Goal: Use online tool/utility: Utilize a website feature to perform a specific function

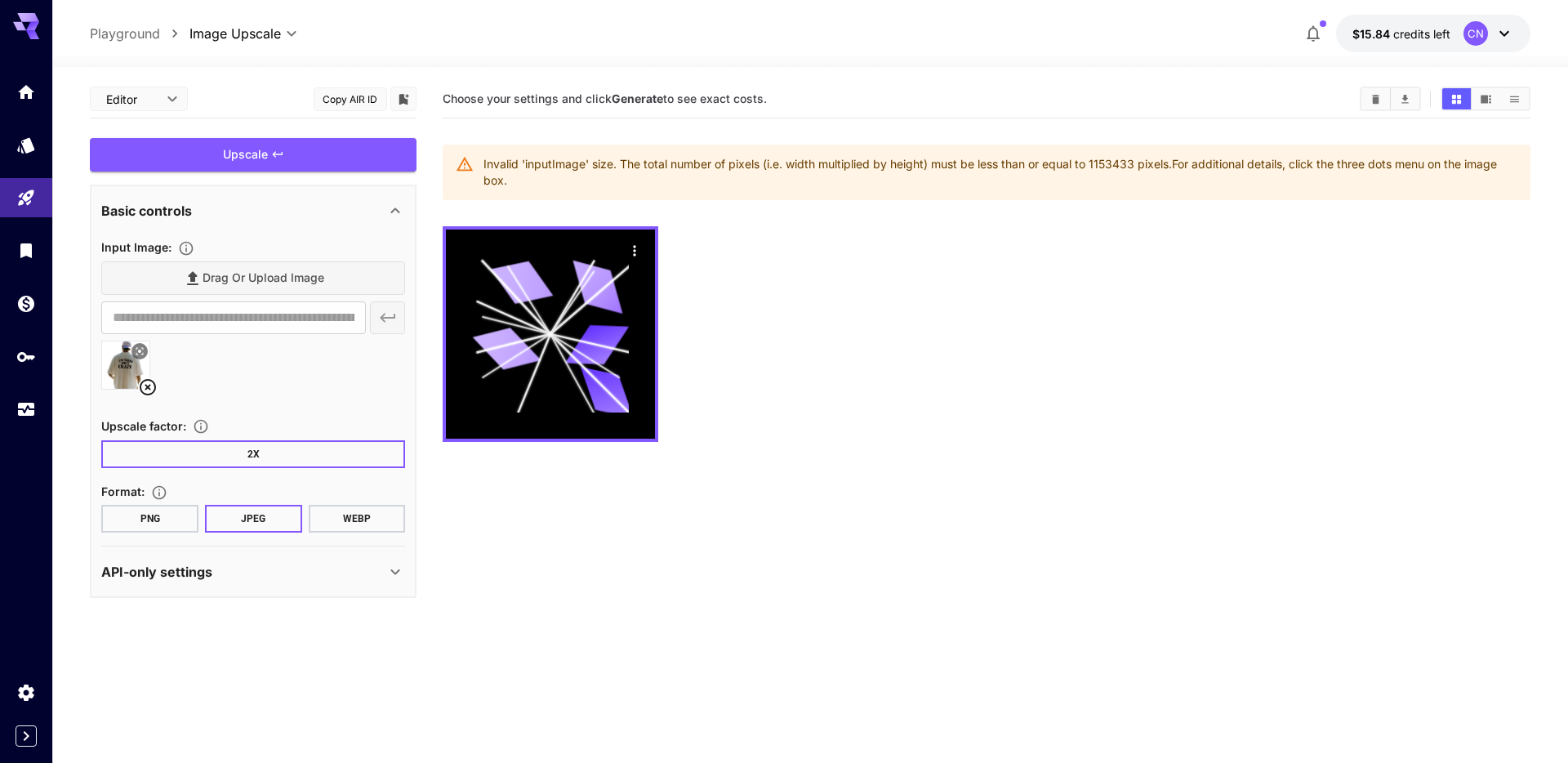
click at [1060, 158] on div "Invalid 'inputImage' size. The total number of pixels (i.e. width multiplied by…" at bounding box center [999, 172] width 1033 height 46
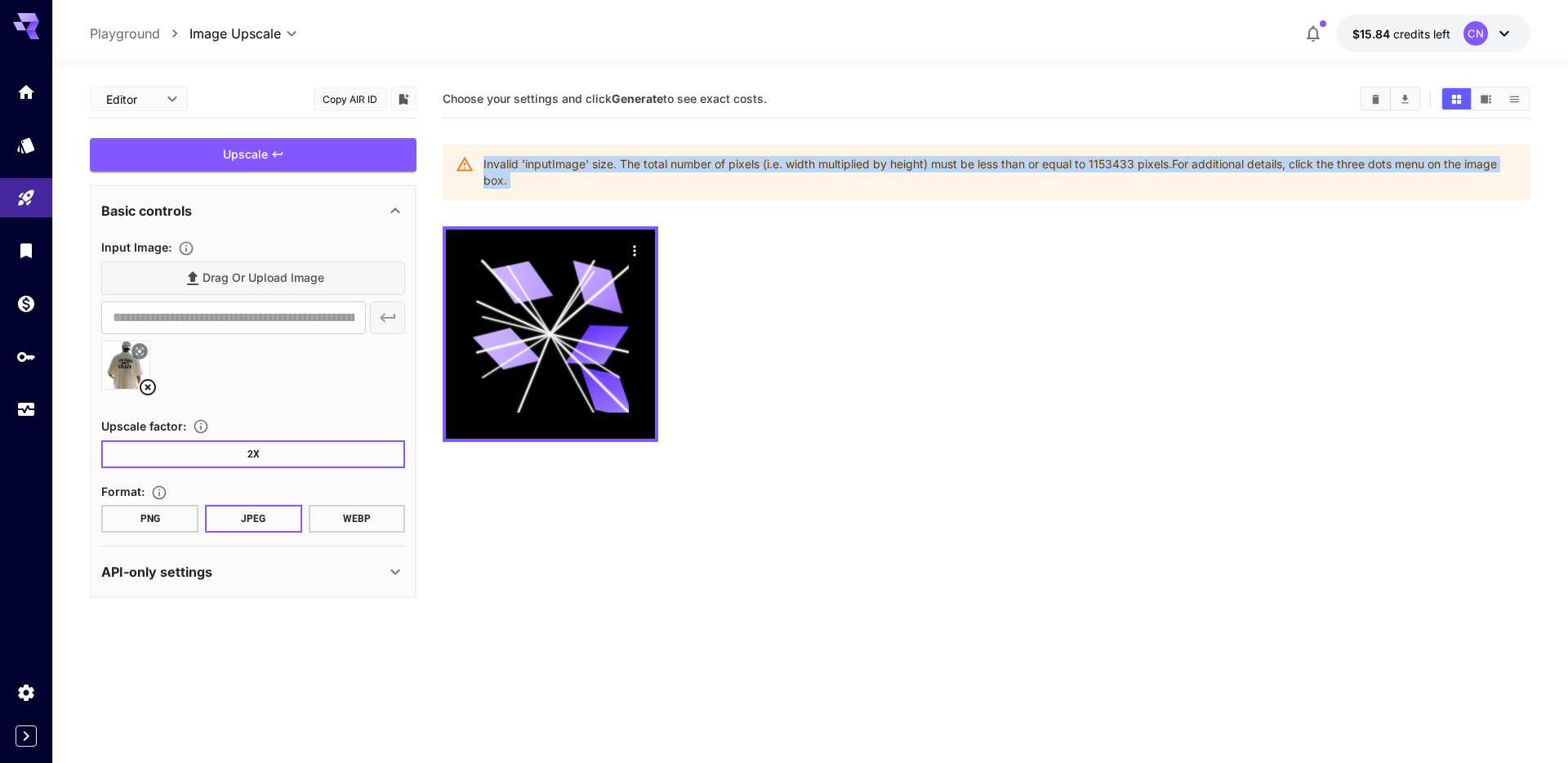
click at [1060, 158] on div "Invalid 'inputImage' size. The total number of pixels (i.e. width multiplied by…" at bounding box center [999, 172] width 1033 height 46
click at [990, 253] on div at bounding box center [985, 333] width 1086 height 215
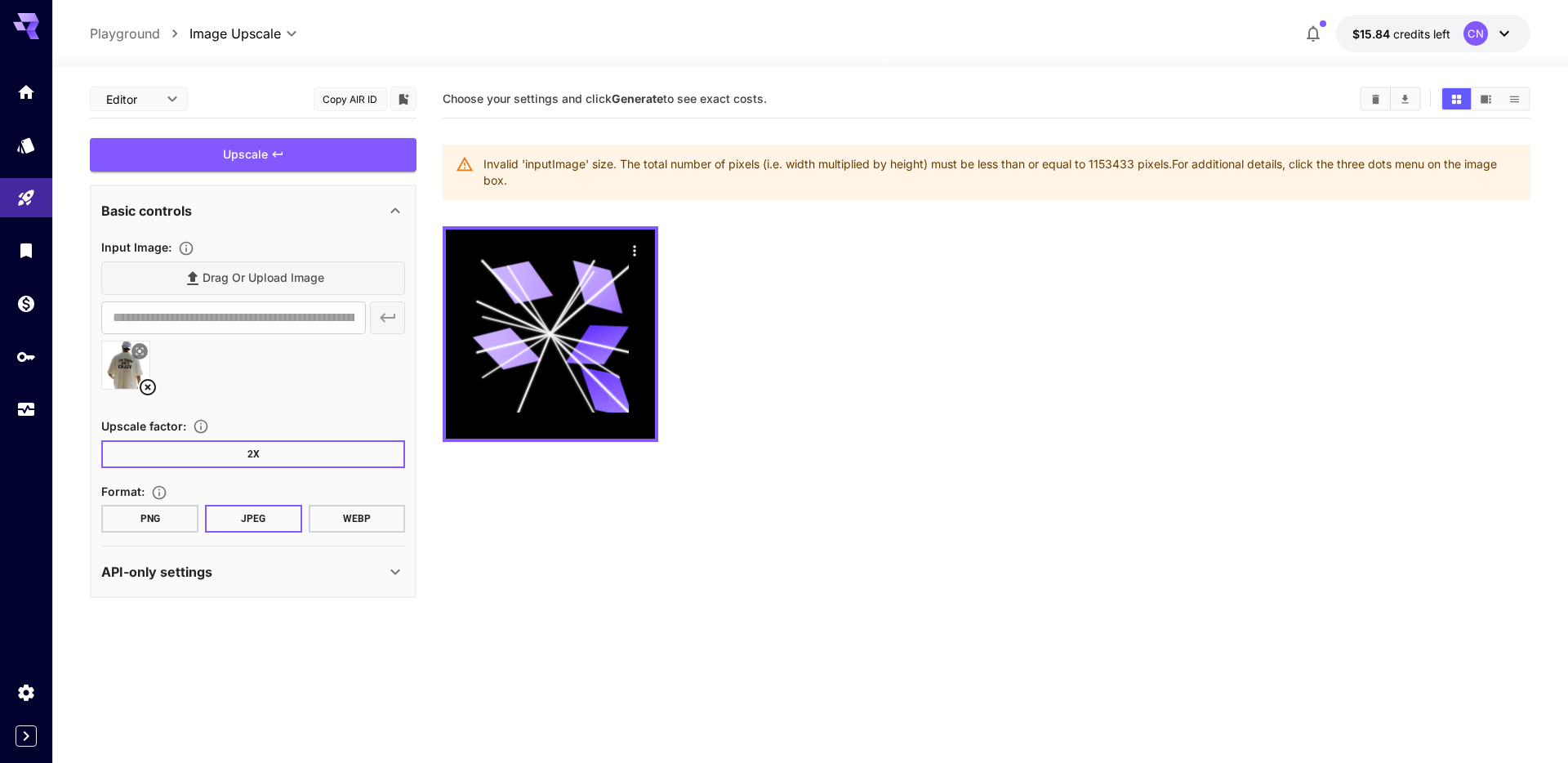
click at [871, 330] on div at bounding box center [985, 333] width 1086 height 215
click at [789, 292] on div at bounding box center [985, 333] width 1086 height 215
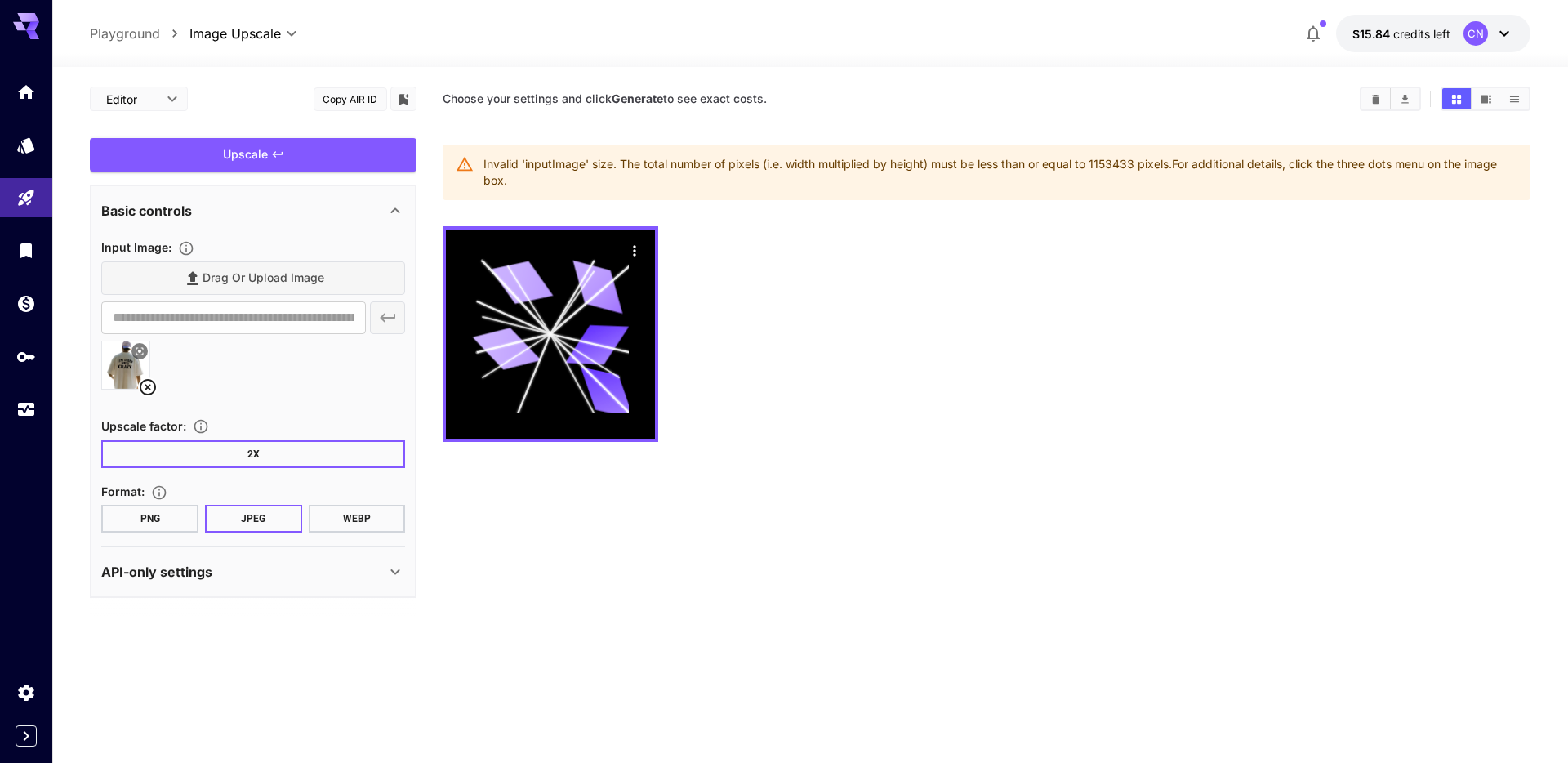
click at [851, 353] on div at bounding box center [985, 333] width 1086 height 215
click at [858, 470] on section "Choose your settings and click Generate to see exact costs. Invalid 'inputImage…" at bounding box center [985, 461] width 1086 height 763
click at [952, 515] on section "Choose your settings and click Generate to see exact costs. Invalid 'inputImage…" at bounding box center [985, 461] width 1086 height 763
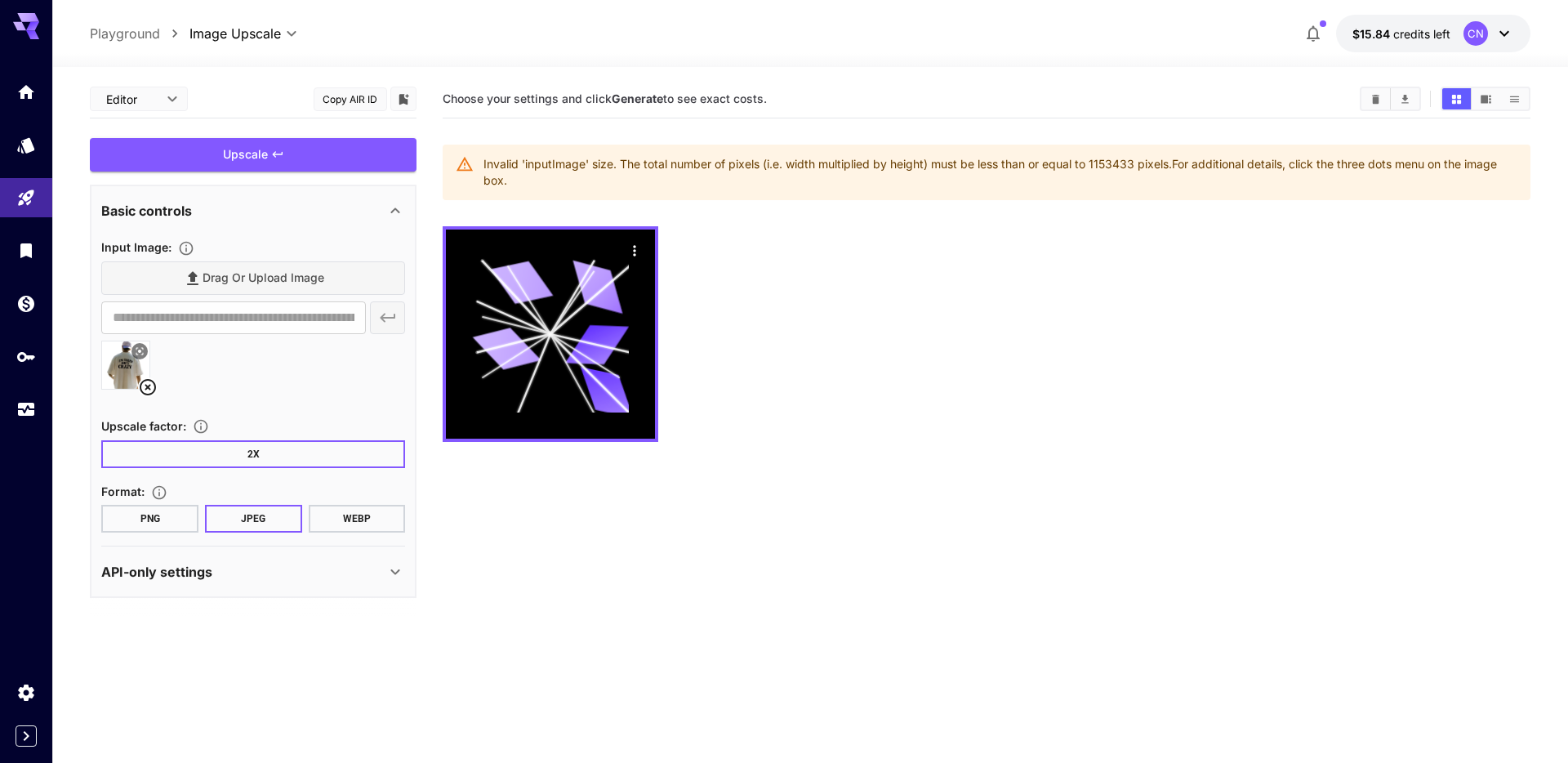
click at [952, 515] on section "Choose your settings and click Generate to see exact costs. Invalid 'inputImage…" at bounding box center [985, 461] width 1086 height 763
click at [933, 388] on div at bounding box center [985, 333] width 1086 height 215
click at [901, 299] on div at bounding box center [985, 333] width 1086 height 215
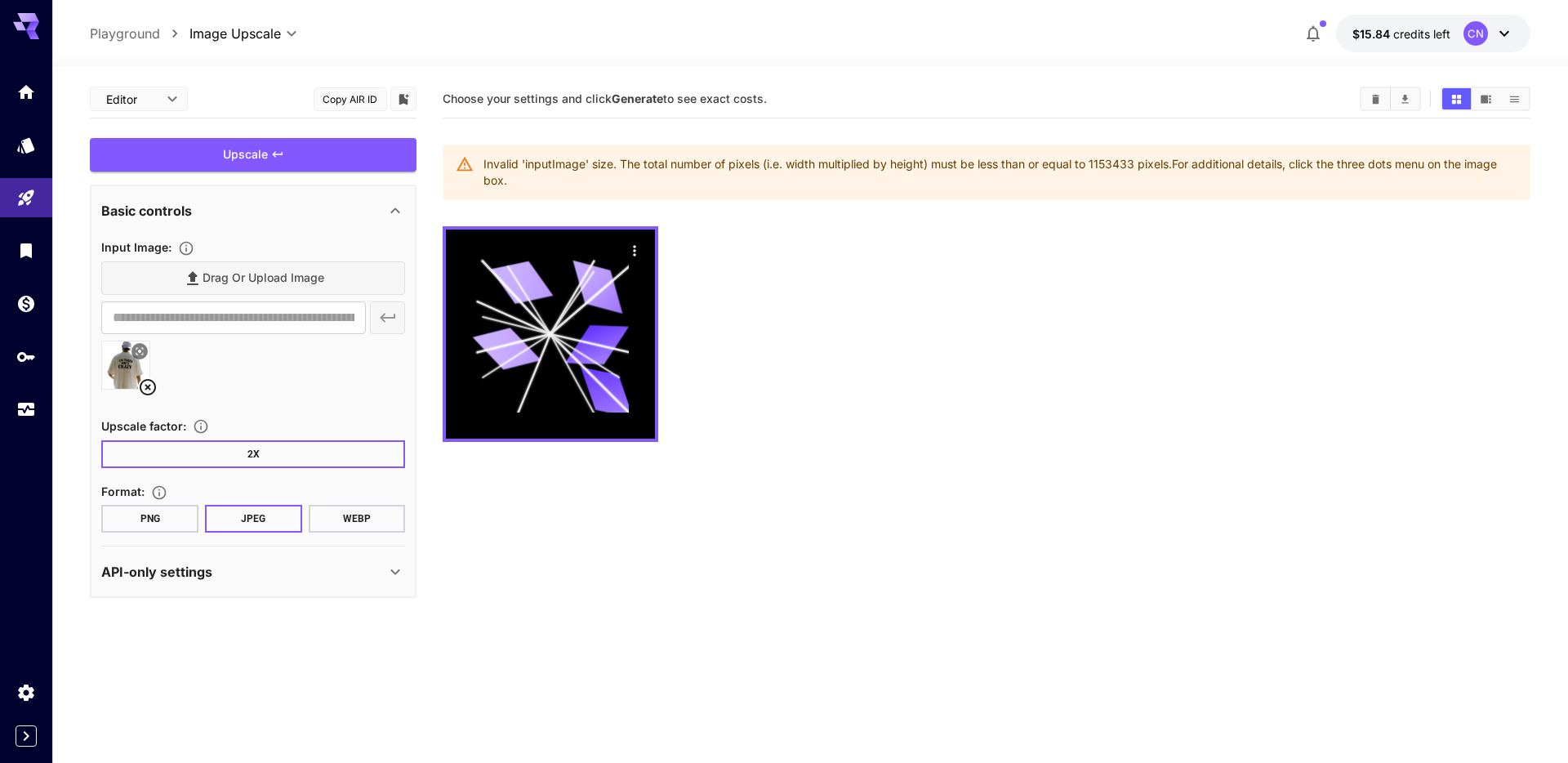
click at [901, 299] on div at bounding box center [985, 333] width 1086 height 215
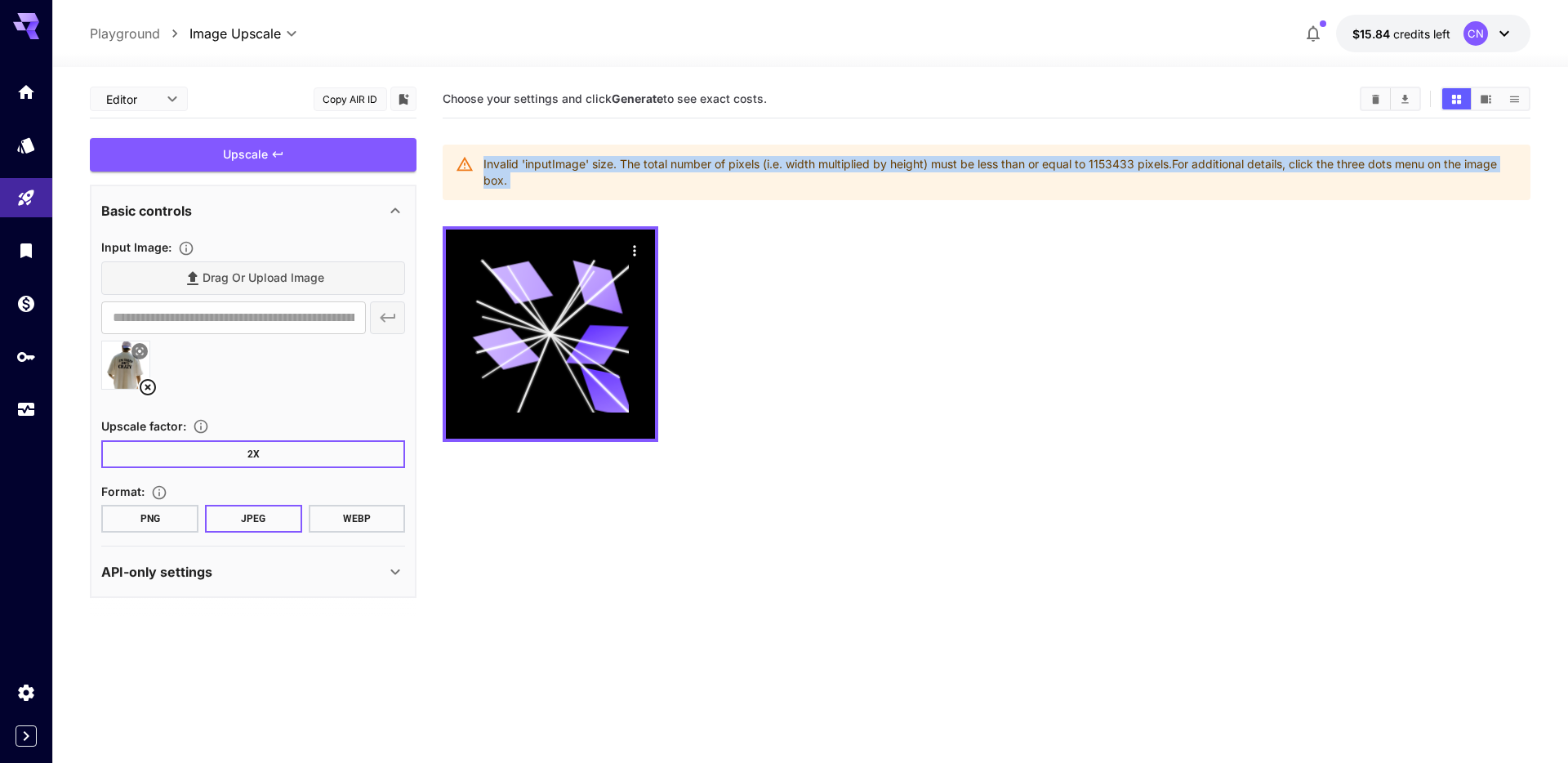
click at [901, 299] on div at bounding box center [985, 333] width 1086 height 215
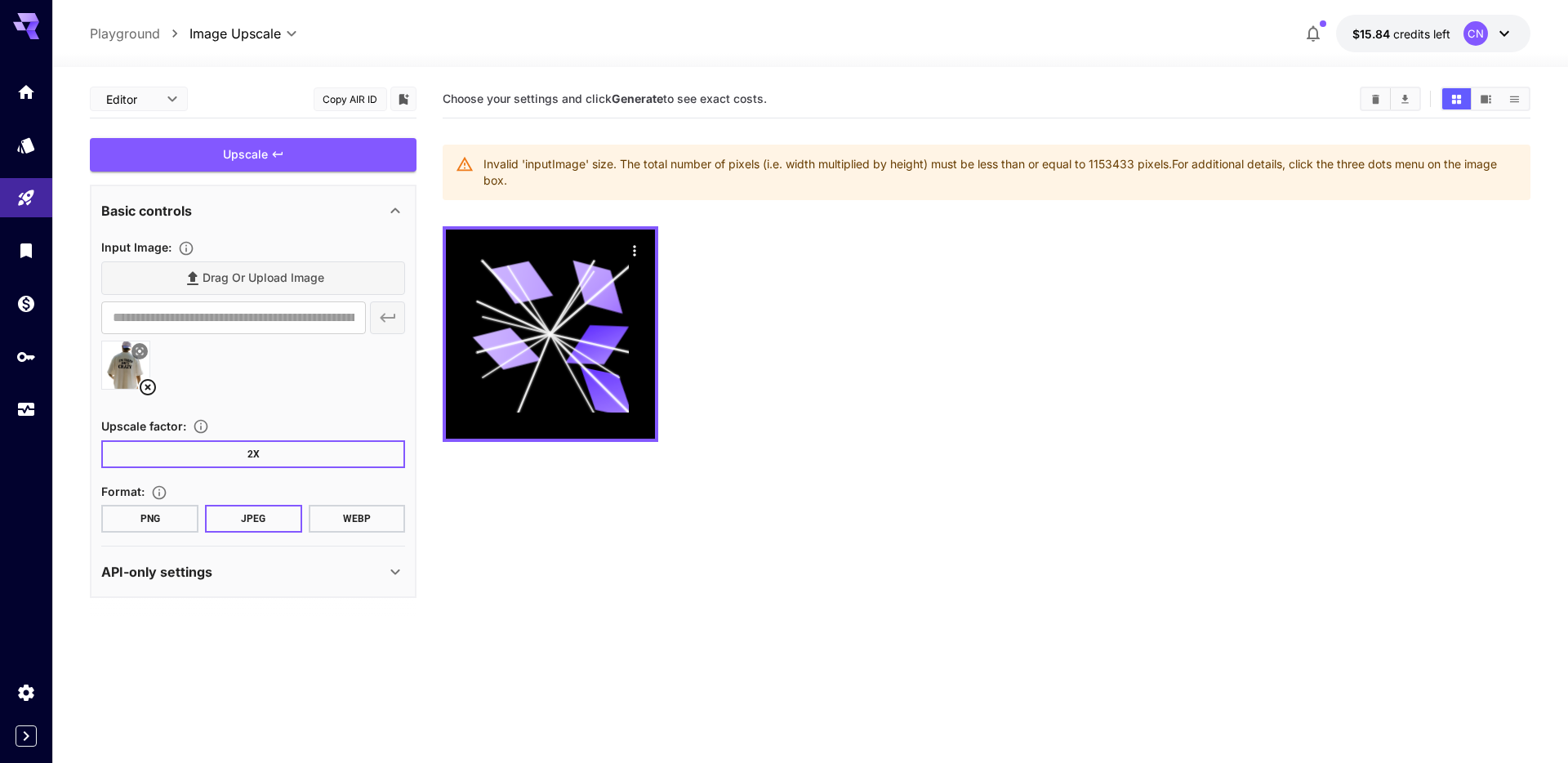
click at [901, 299] on div at bounding box center [985, 333] width 1086 height 215
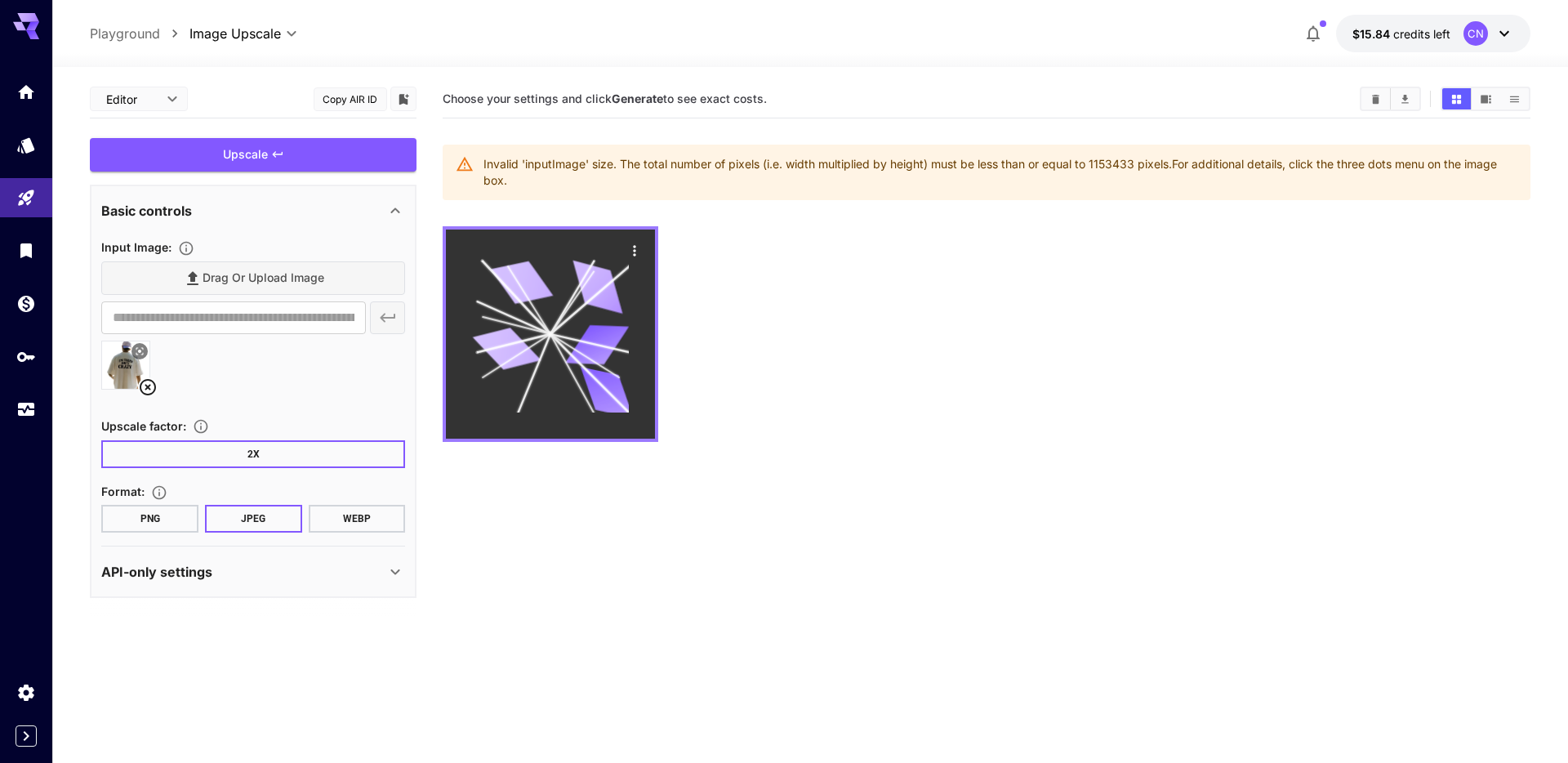
click at [630, 251] on icon "Actions" at bounding box center [634, 250] width 16 height 16
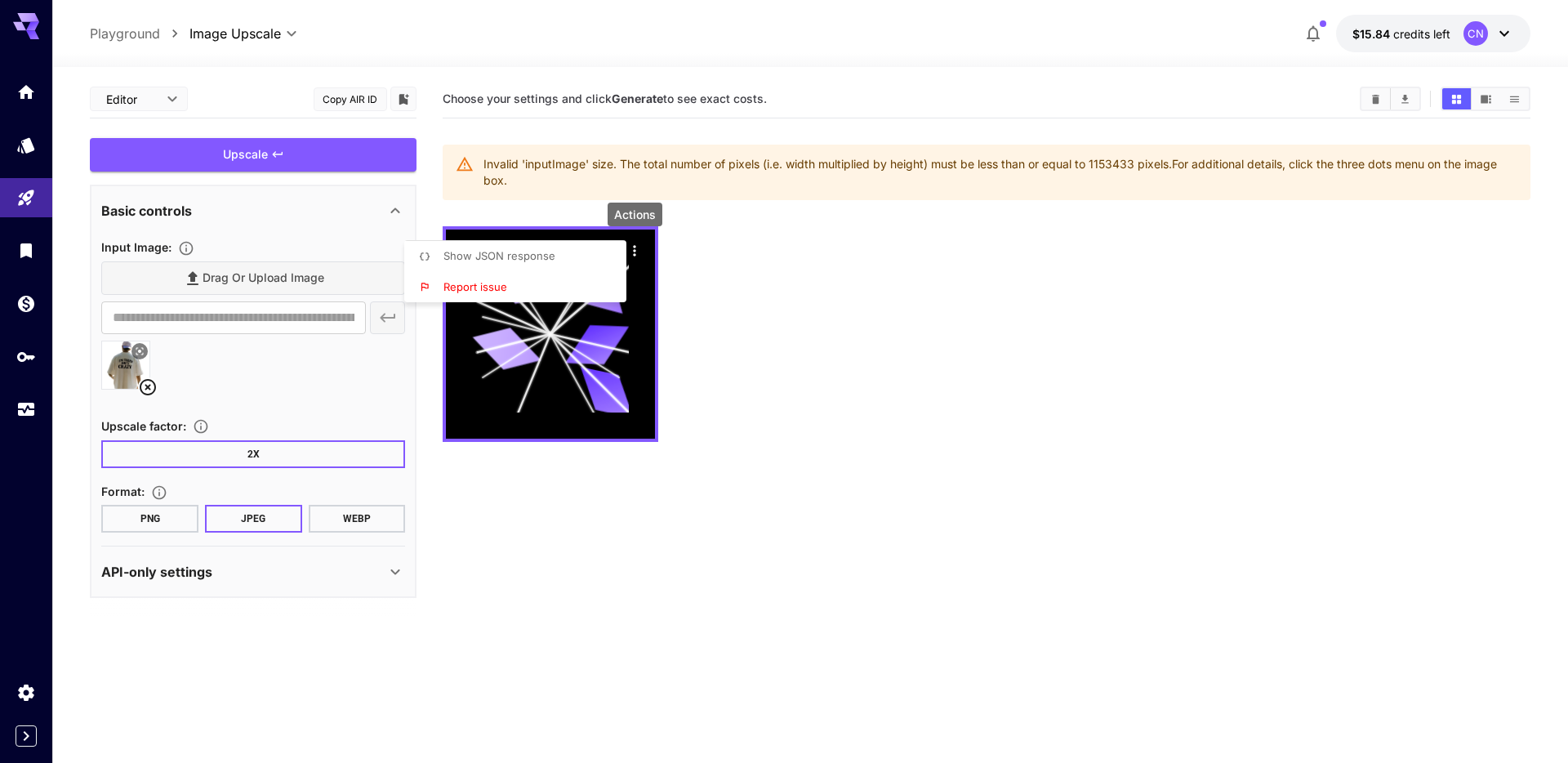
click at [802, 314] on div at bounding box center [784, 381] width 1568 height 763
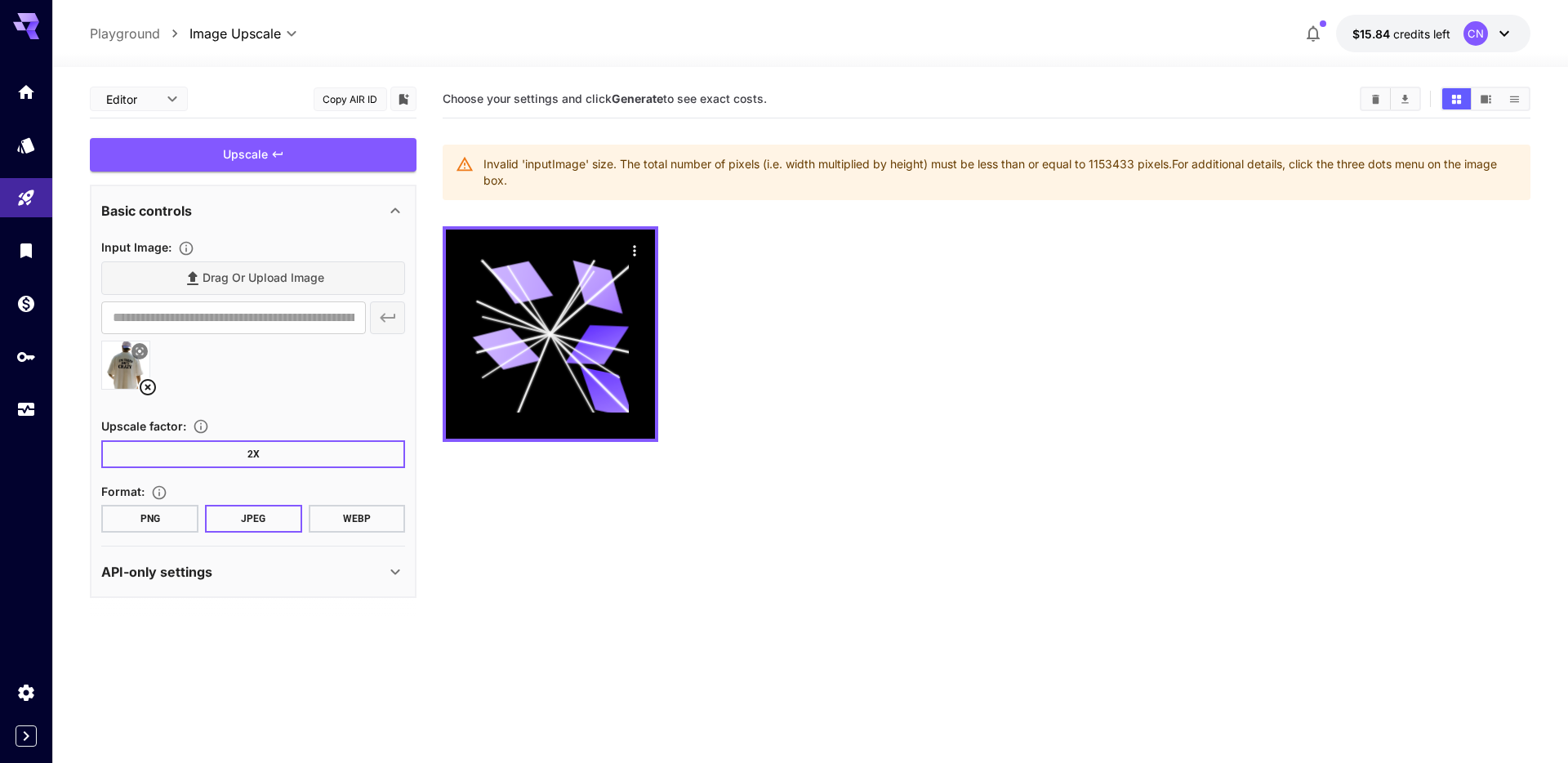
click at [802, 314] on div at bounding box center [985, 333] width 1086 height 215
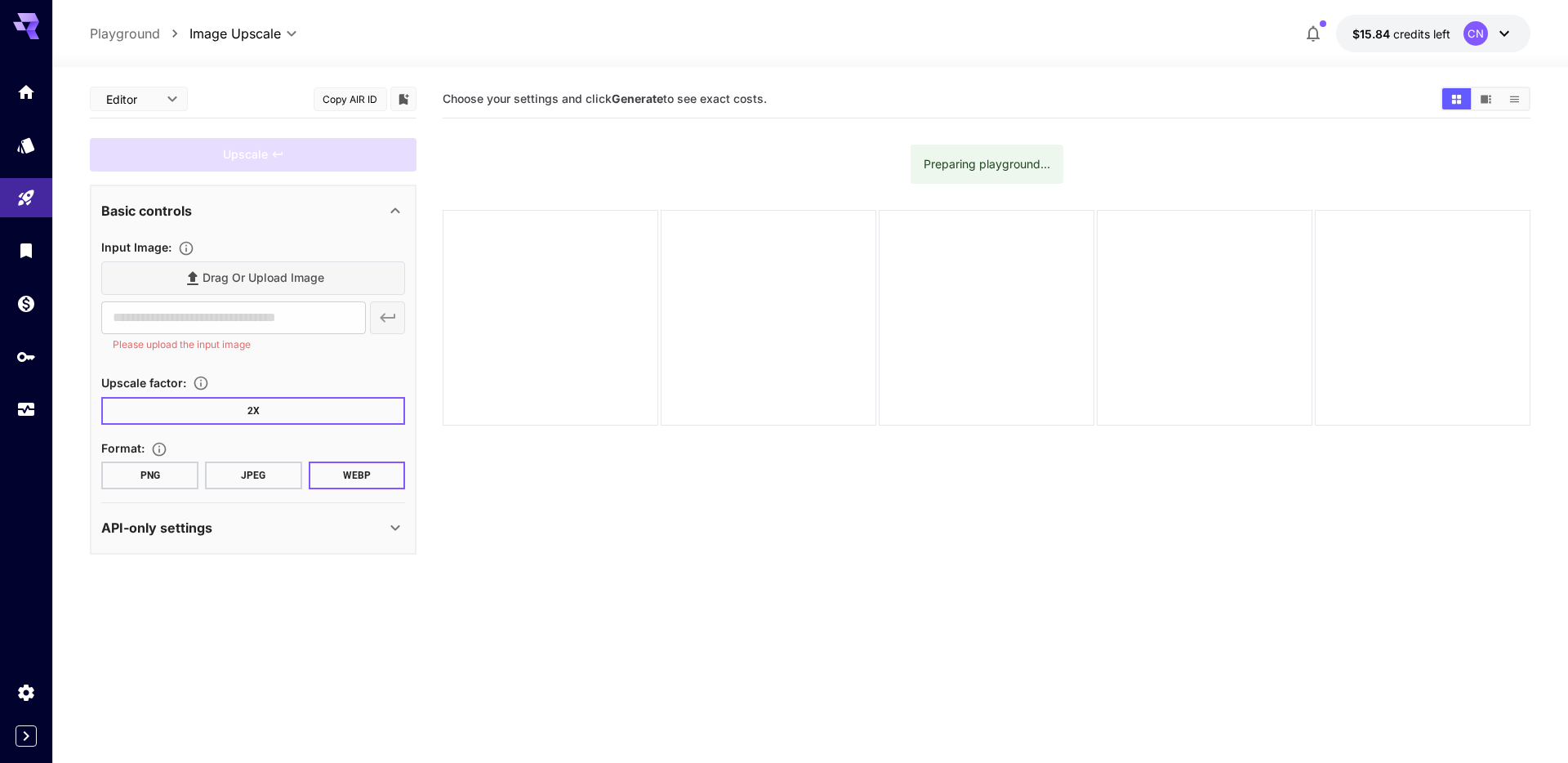
click at [856, 210] on div at bounding box center [768, 317] width 215 height 215
click at [814, 449] on section "Choose your settings and click Generate to see exact costs." at bounding box center [985, 461] width 1086 height 763
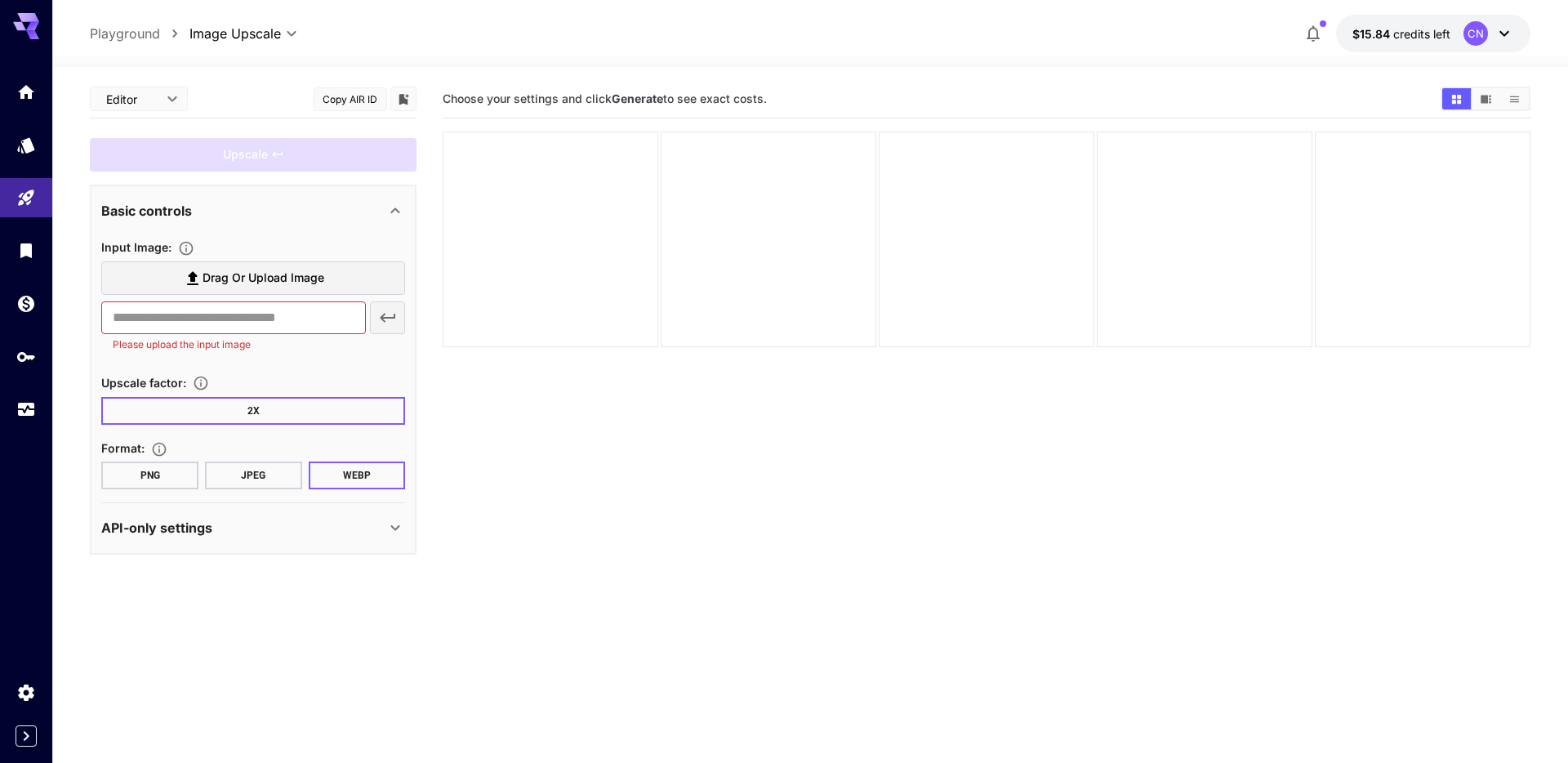
click at [814, 449] on section "Choose your settings and click Generate to see exact costs." at bounding box center [985, 461] width 1086 height 763
click at [824, 429] on section "Choose your settings and click Generate to see exact costs." at bounding box center [985, 461] width 1086 height 763
